Goal: Task Accomplishment & Management: Use online tool/utility

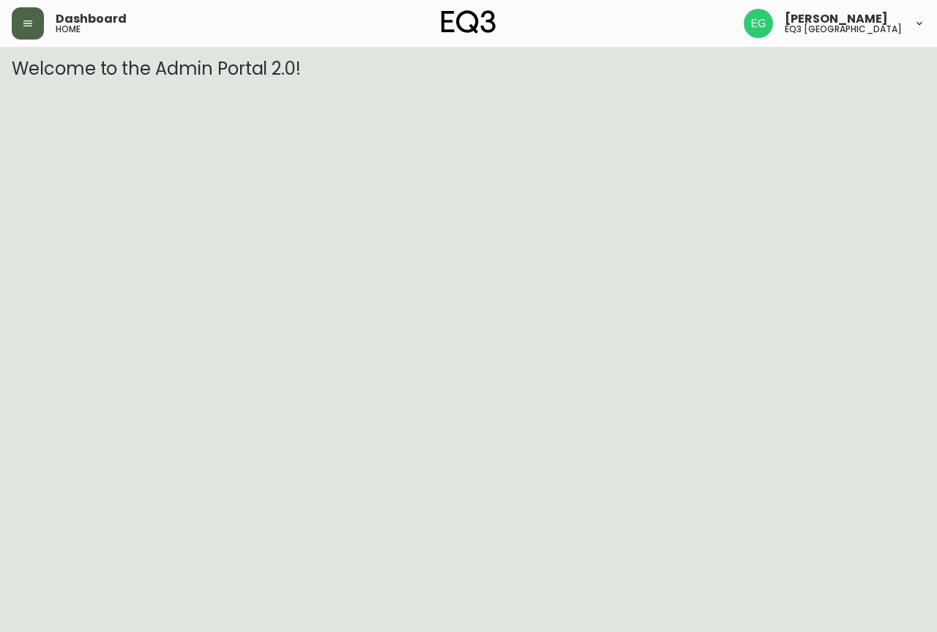
click at [34, 28] on button "button" at bounding box center [28, 23] width 32 height 32
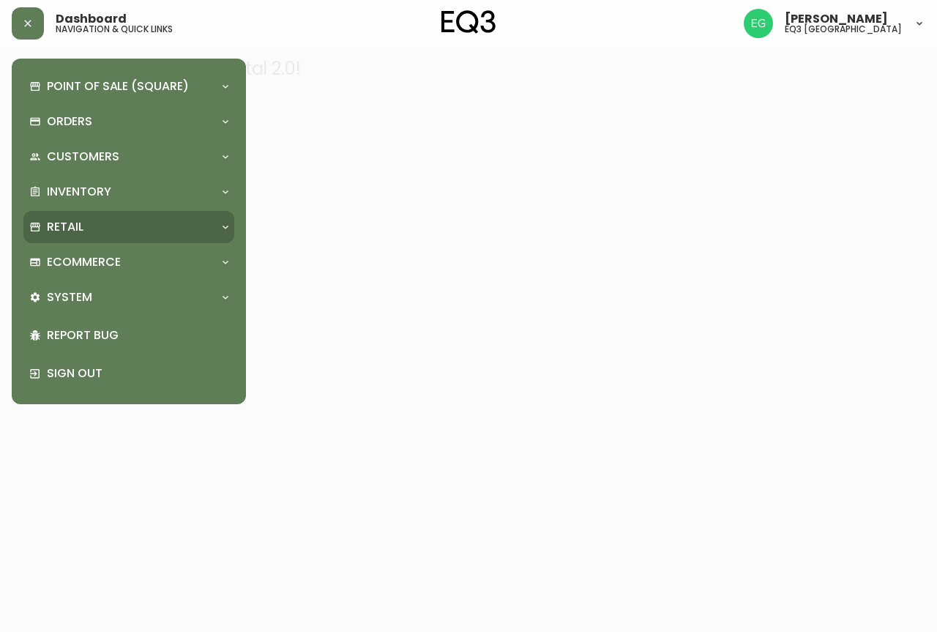
click at [92, 217] on div "Retail" at bounding box center [128, 227] width 211 height 32
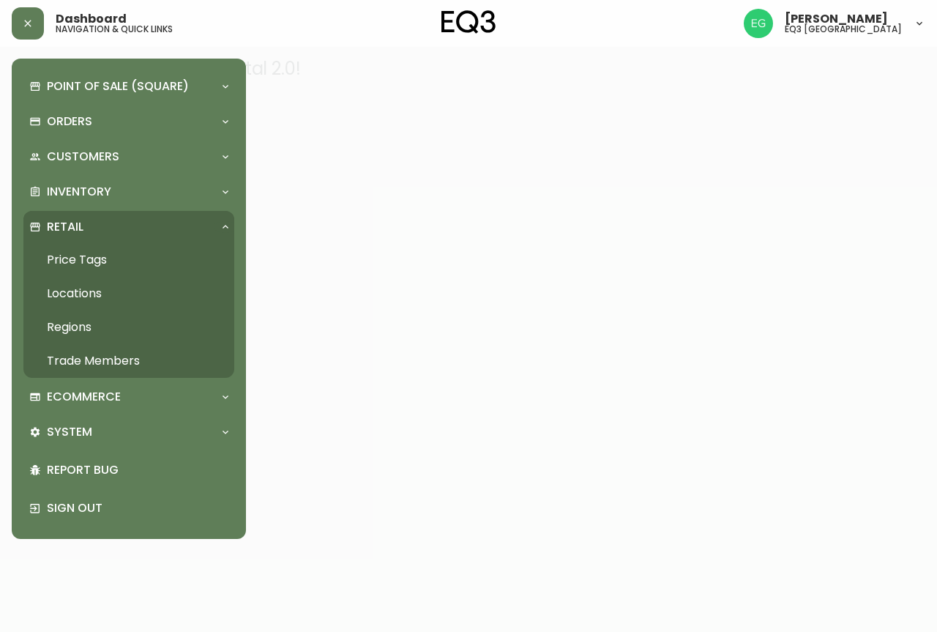
click at [91, 268] on link "Price Tags" at bounding box center [128, 260] width 211 height 34
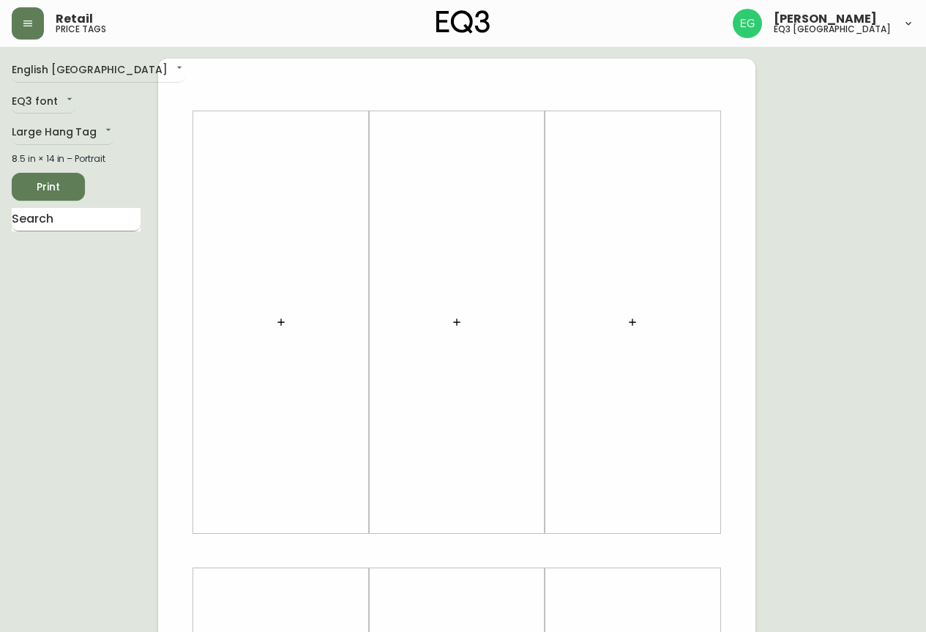
click at [70, 220] on input "text" at bounding box center [76, 219] width 129 height 23
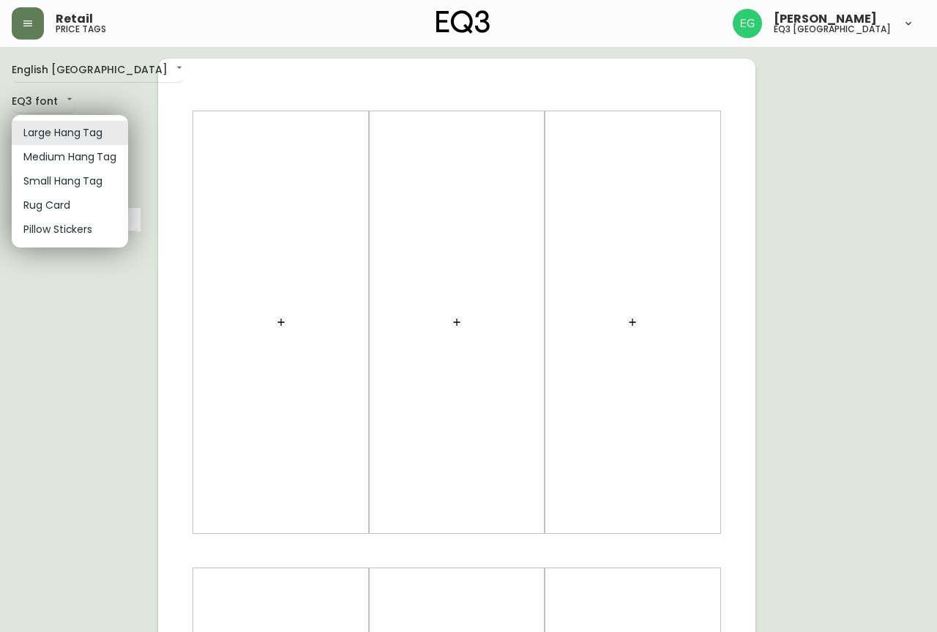
click at [64, 132] on body "Retail price tags [PERSON_NAME] eq3 [GEOGRAPHIC_DATA] English [GEOGRAPHIC_DATA]…" at bounding box center [468, 521] width 937 height 1042
click at [73, 175] on li "Small Hang Tag" at bounding box center [70, 181] width 116 height 24
type input "small"
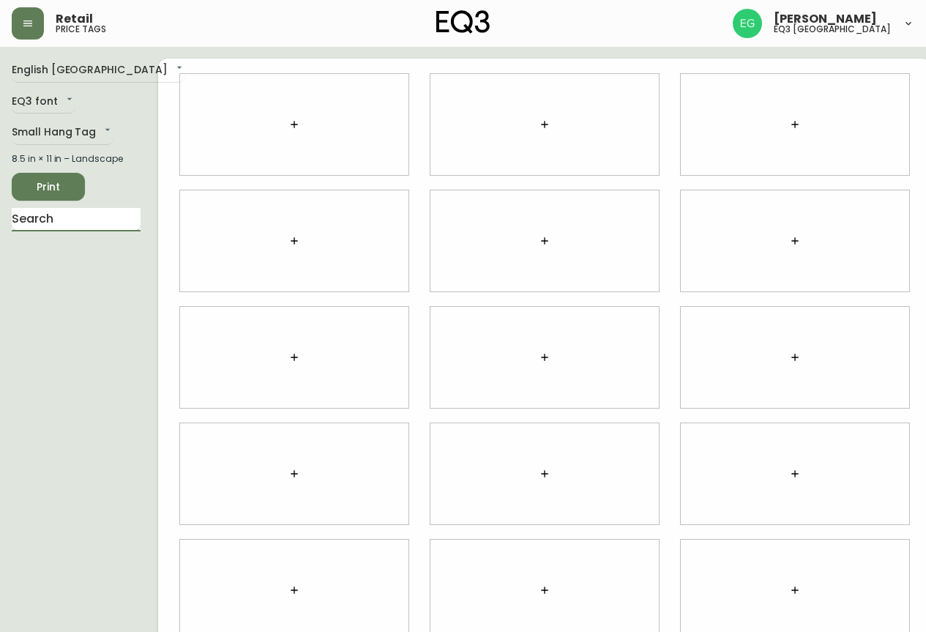
click at [60, 215] on input "text" at bounding box center [76, 219] width 129 height 23
click at [83, 216] on input "text" at bounding box center [76, 219] width 129 height 23
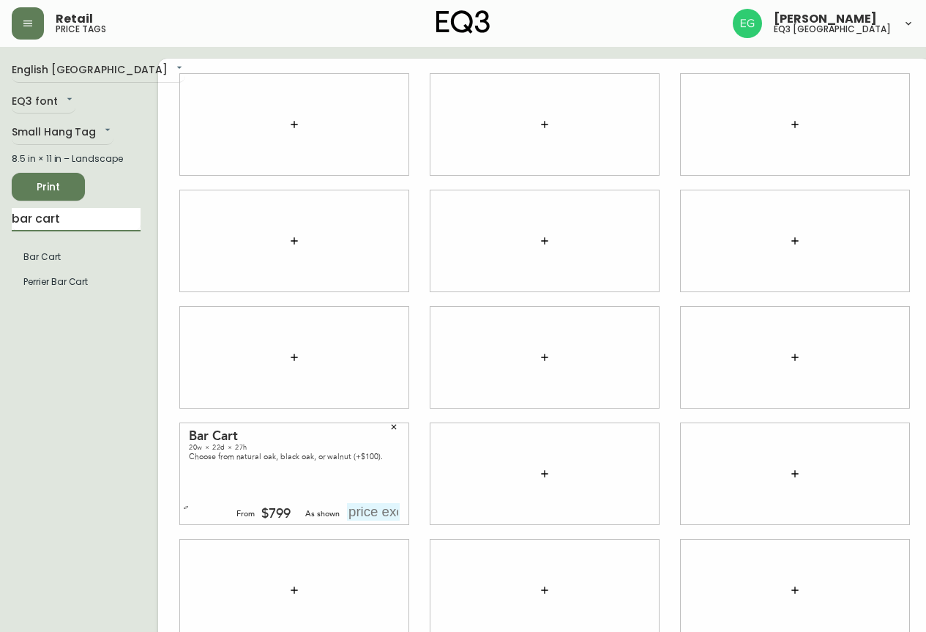
drag, startPoint x: 80, startPoint y: 221, endPoint x: 0, endPoint y: 258, distance: 87.8
click at [0, 258] on main "English Canada en_CA EQ3 font EQ3 Small Hang Tag small 8.5 in × 11 in – Landsca…" at bounding box center [463, 351] width 926 height 609
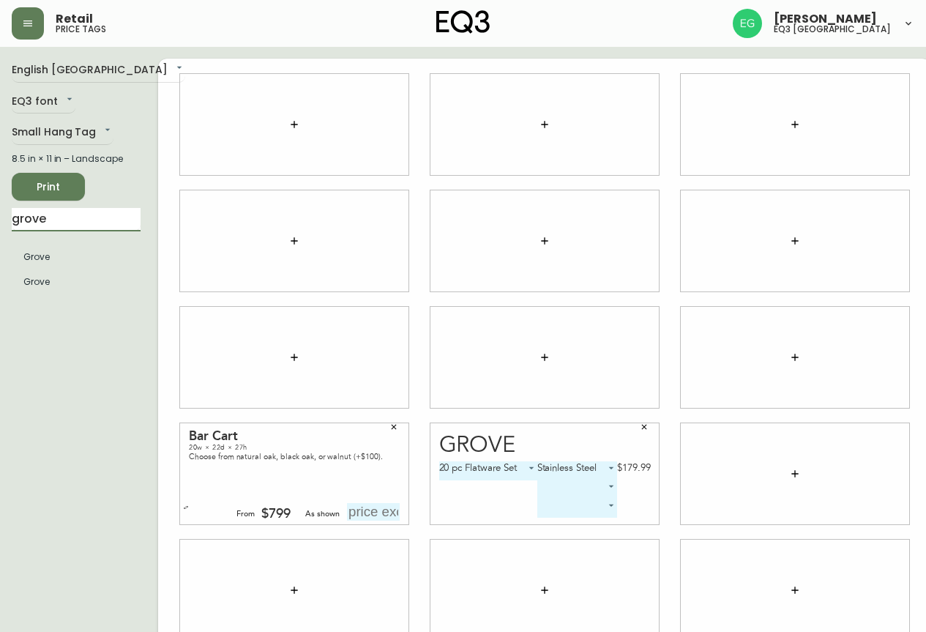
drag, startPoint x: 96, startPoint y: 220, endPoint x: 0, endPoint y: 209, distance: 96.6
click at [0, 209] on main "English [GEOGRAPHIC_DATA] en_CA EQ3 font EQ3 Small Hang Tag small 8.5 in × 11 i…" at bounding box center [463, 351] width 926 height 609
type input "bin"
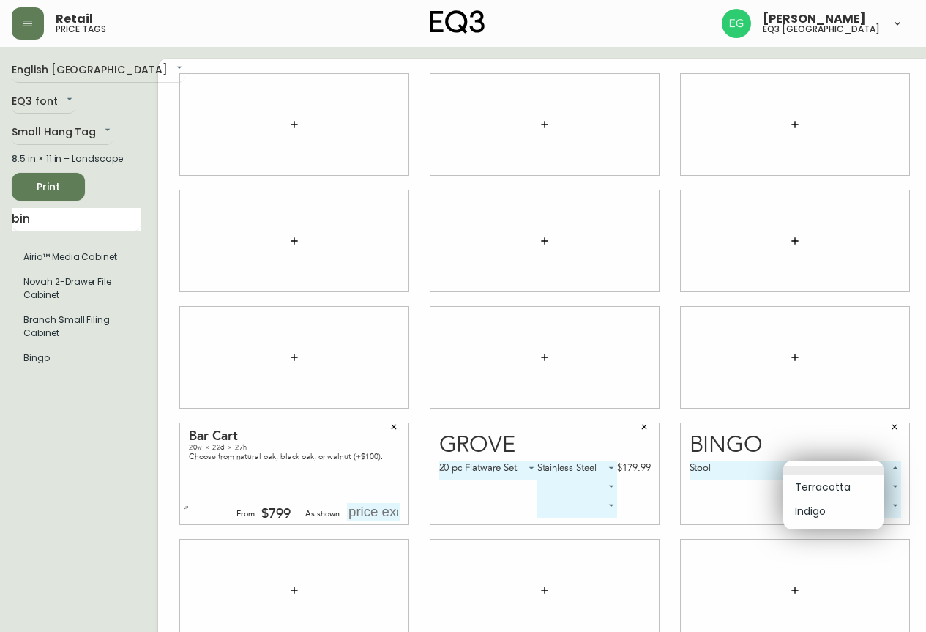
click at [839, 473] on body "Retail price tags [PERSON_NAME] eq3 [GEOGRAPHIC_DATA] English [GEOGRAPHIC_DATA]…" at bounding box center [463, 328] width 926 height 656
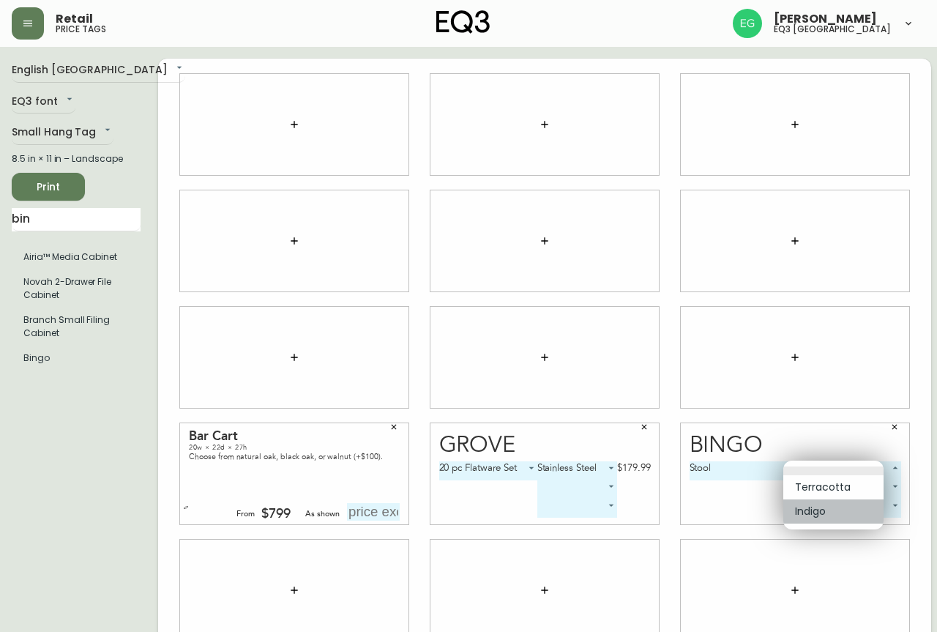
click at [830, 506] on li "Indigo" at bounding box center [833, 511] width 100 height 24
type input "1"
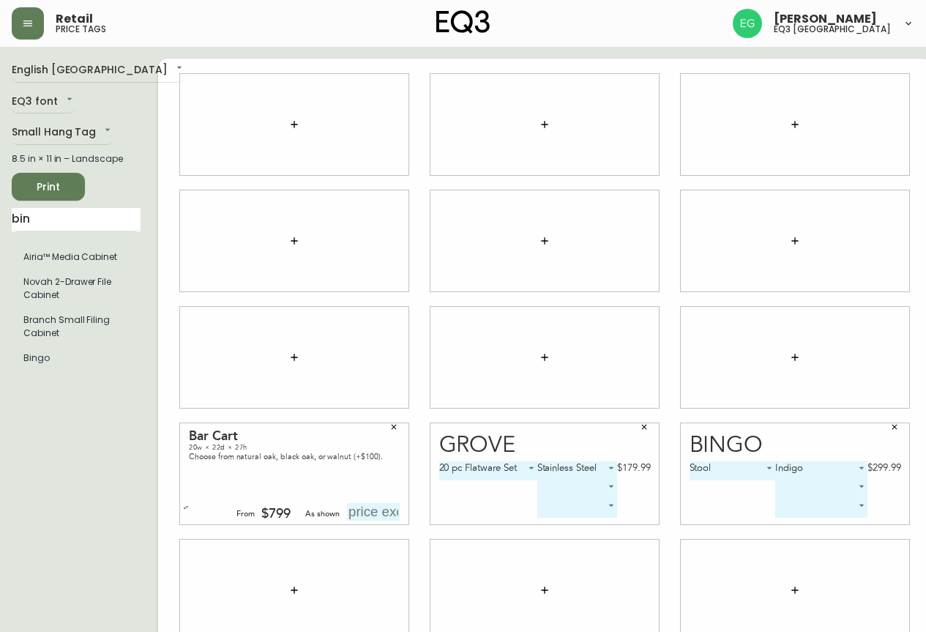
click at [829, 488] on body "Retail price tags [PERSON_NAME] eq3 [GEOGRAPHIC_DATA] English [GEOGRAPHIC_DATA]…" at bounding box center [463, 328] width 926 height 656
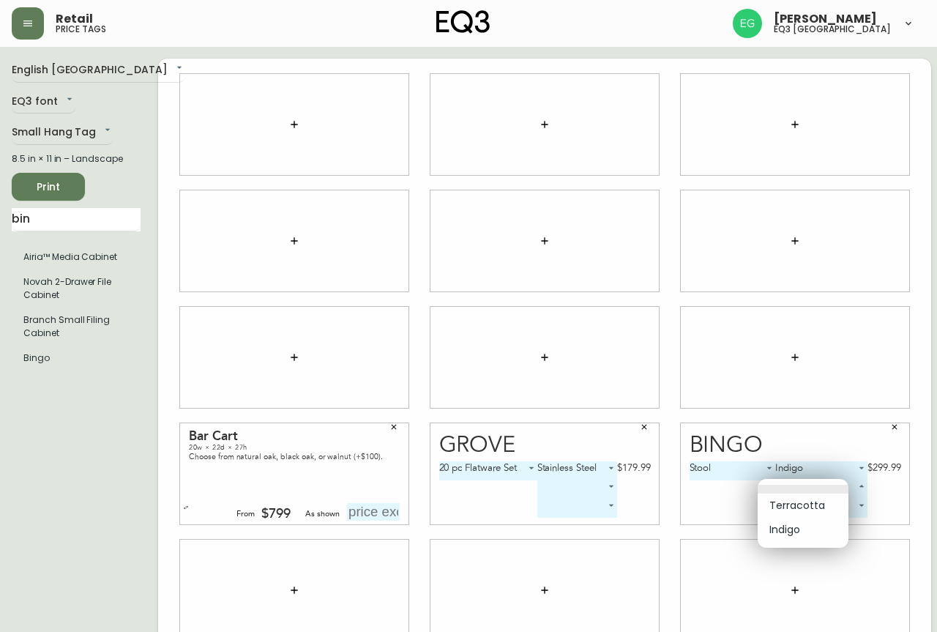
click at [802, 534] on li "Indigo" at bounding box center [803, 529] width 91 height 24
type input "1"
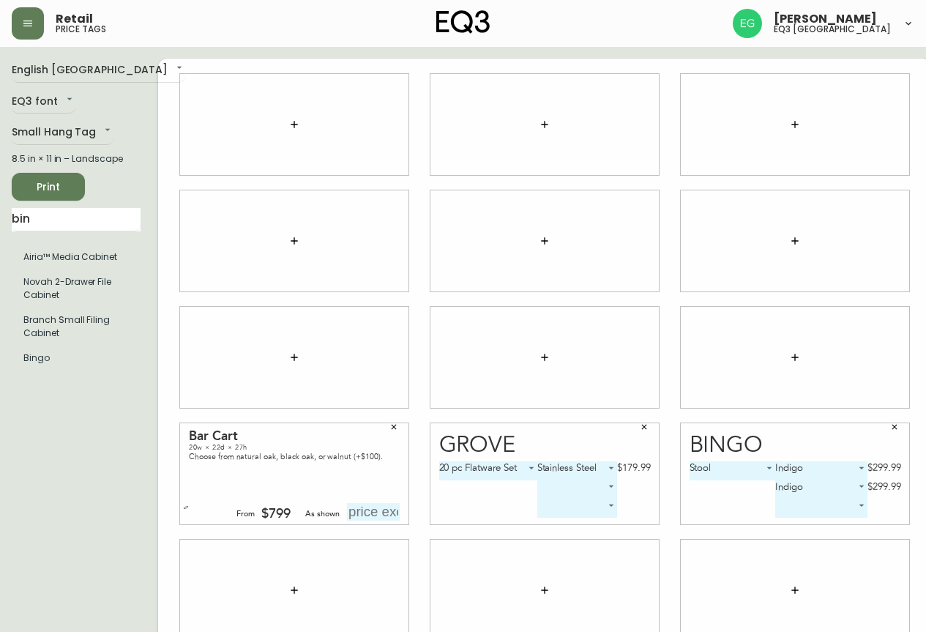
click at [890, 424] on icon "button" at bounding box center [894, 426] width 9 height 9
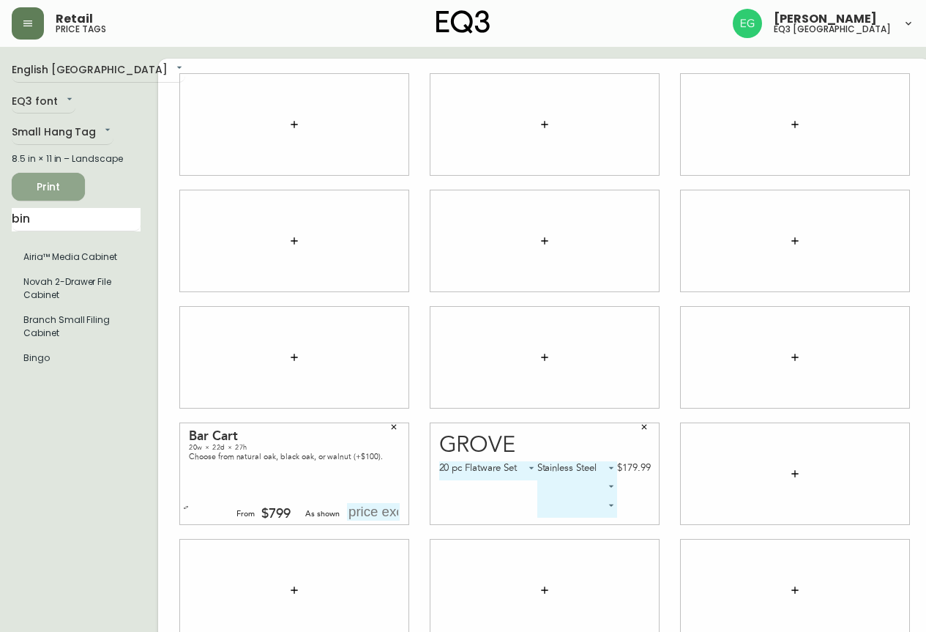
click at [50, 186] on span "Print" at bounding box center [48, 187] width 50 height 18
